Goal: Navigation & Orientation: Find specific page/section

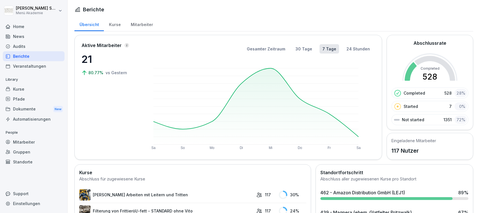
click at [21, 26] on div "Home" at bounding box center [34, 27] width 62 height 10
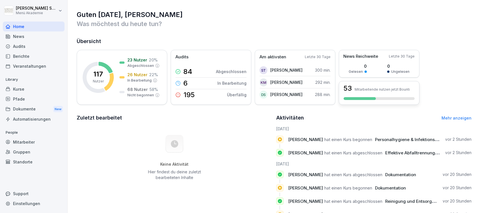
click at [369, 89] on p "Mitarbeitende nutzen jetzt Bounti" at bounding box center [382, 89] width 55 height 4
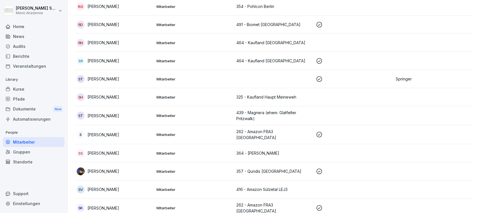
scroll to position [1671, 0]
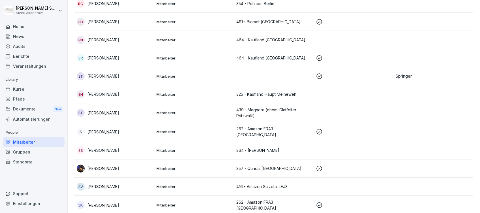
click at [149, 72] on div "ST [PERSON_NAME]" at bounding box center [114, 76] width 75 height 8
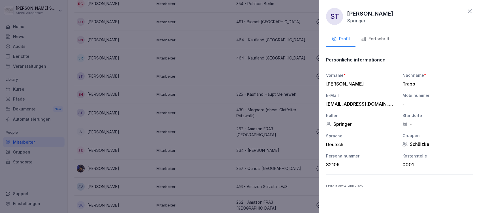
click at [252, 67] on div at bounding box center [240, 106] width 480 height 213
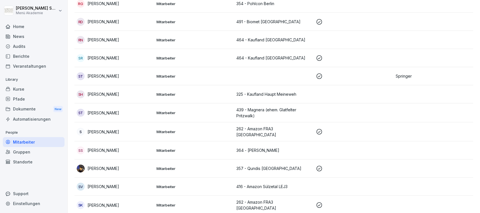
click at [396, 73] on p "Springer" at bounding box center [433, 76] width 75 height 6
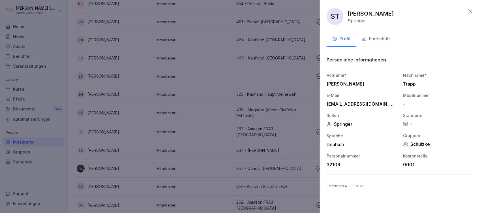
click at [250, 48] on div at bounding box center [240, 106] width 480 height 213
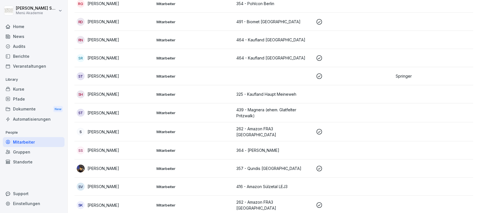
click at [91, 73] on p "[PERSON_NAME]" at bounding box center [103, 76] width 32 height 6
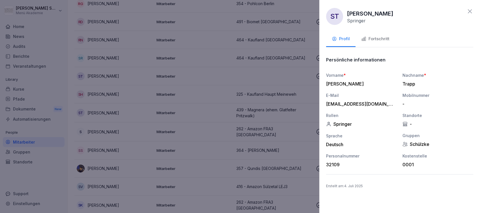
click at [237, 60] on div at bounding box center [240, 106] width 480 height 213
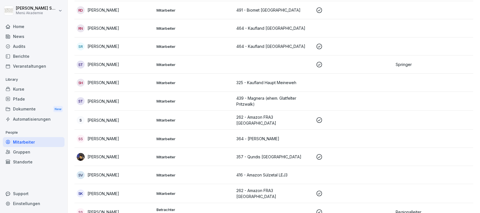
scroll to position [1677, 0]
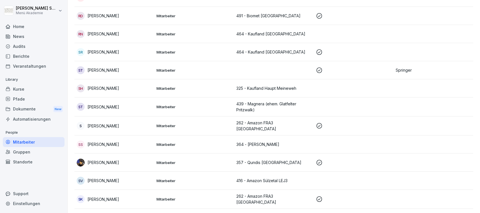
click at [165, 61] on td "Mitarbeiter" at bounding box center [194, 70] width 80 height 18
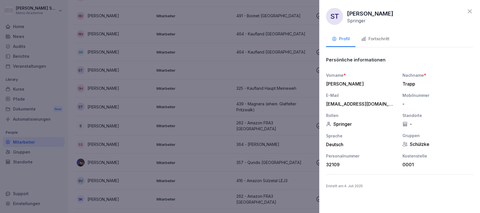
click at [374, 36] on div "Fortschritt" at bounding box center [375, 39] width 28 height 7
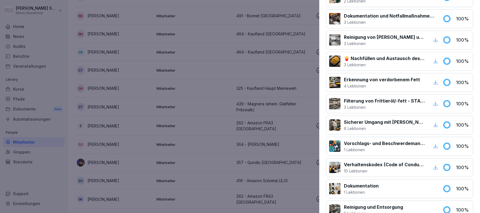
scroll to position [149, 0]
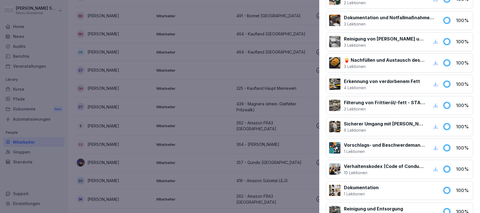
click at [456, 104] on p "100 %" at bounding box center [463, 105] width 14 height 7
click at [335, 106] on div at bounding box center [334, 105] width 11 height 11
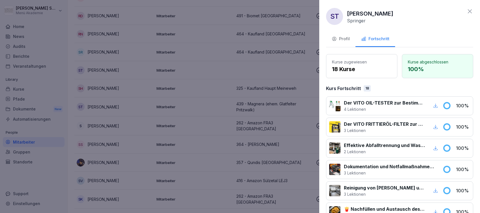
click at [268, 44] on div at bounding box center [240, 106] width 480 height 213
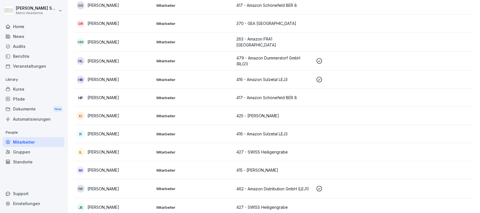
scroll to position [609, 0]
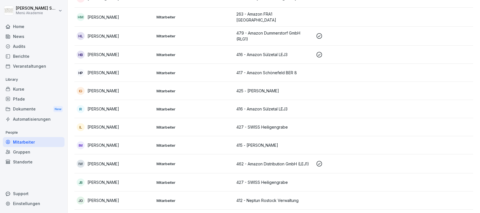
click at [22, 56] on div "Berichte" at bounding box center [34, 56] width 62 height 10
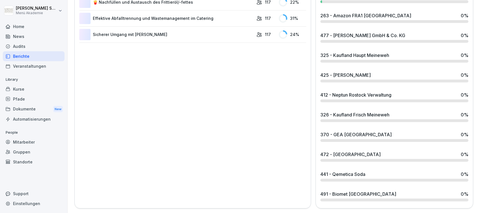
scroll to position [35, 0]
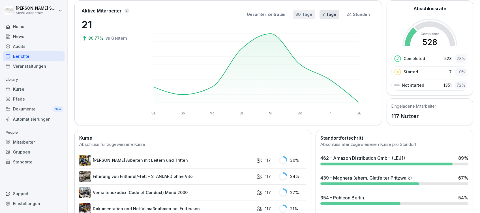
click at [299, 14] on button "30 Tage" at bounding box center [304, 14] width 22 height 9
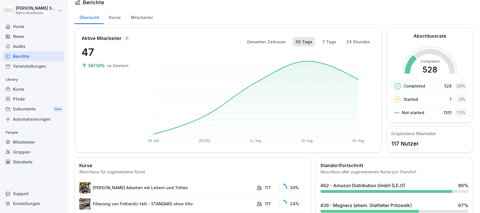
scroll to position [0, 0]
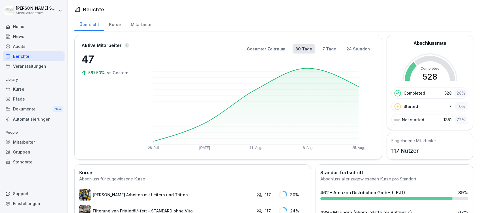
click at [117, 22] on div "Kurse" at bounding box center [115, 24] width 22 height 14
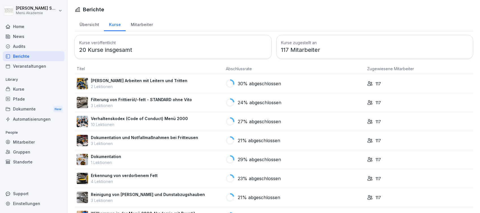
click at [21, 27] on div "Home" at bounding box center [34, 27] width 62 height 10
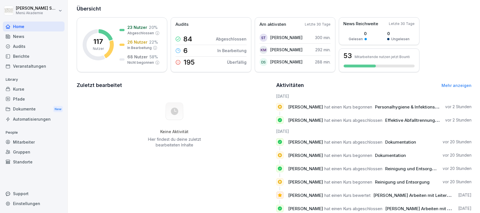
scroll to position [52, 0]
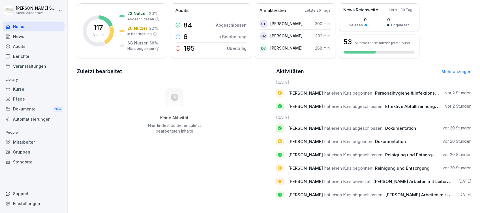
click at [453, 69] on link "Mehr anzeigen" at bounding box center [457, 71] width 30 height 5
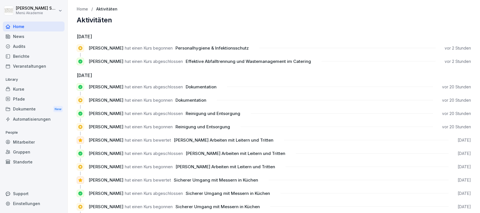
click at [12, 23] on div "Home" at bounding box center [34, 27] width 62 height 10
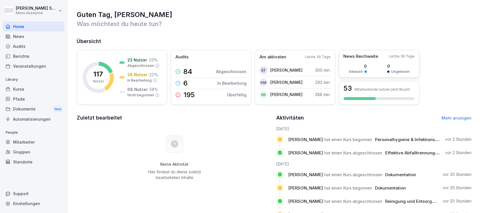
click at [385, 61] on div "News Reichweite Letzte 30 Tage 0 Gelesen 0 Ungelesen" at bounding box center [379, 64] width 81 height 28
